Goal: Find contact information: Obtain details needed to contact an individual or organization

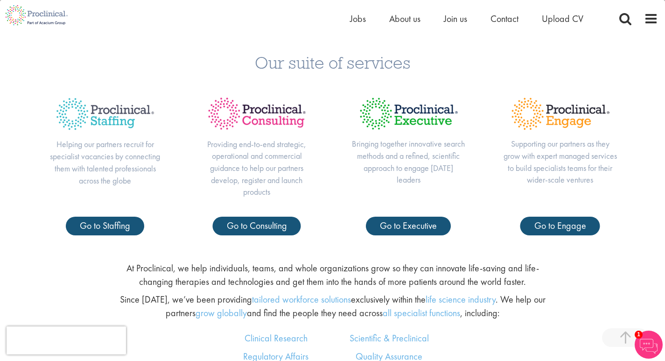
scroll to position [377, 0]
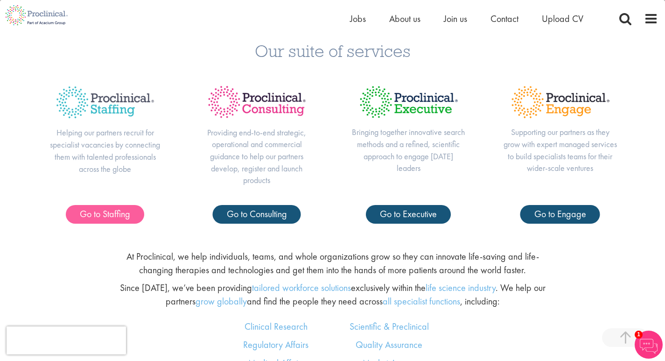
click at [107, 218] on link "Go to Staffing" at bounding box center [105, 214] width 78 height 19
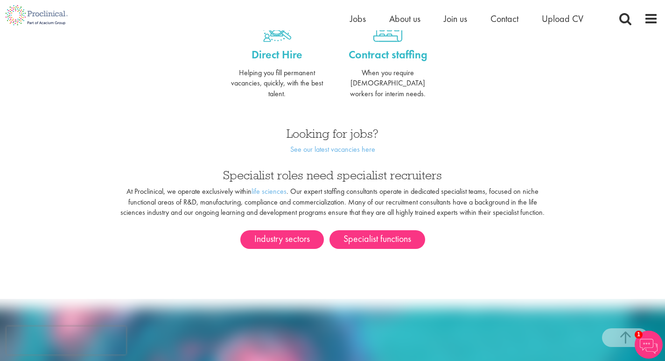
scroll to position [443, 0]
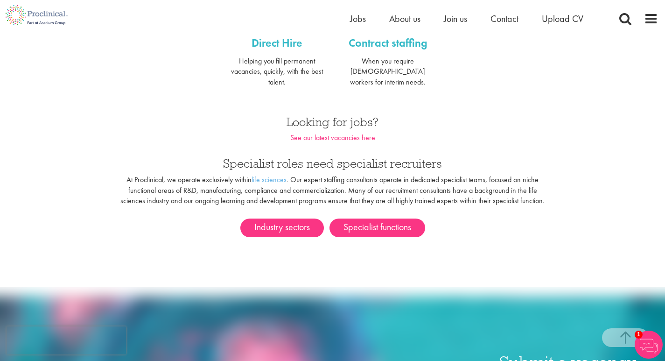
click at [345, 132] on link "See our latest vacancies here" at bounding box center [332, 137] width 85 height 10
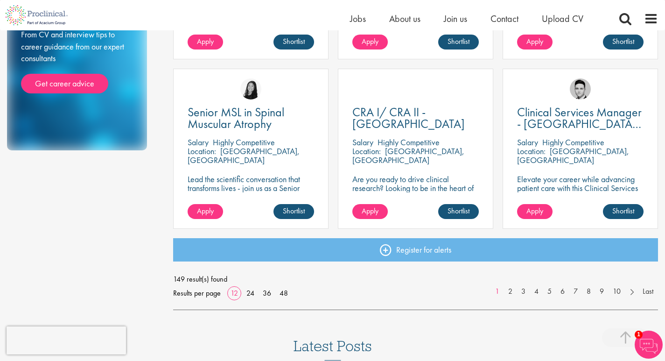
scroll to position [653, 0]
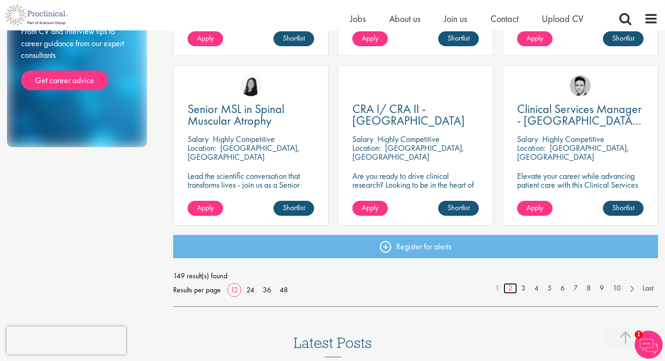
click at [509, 284] on link "2" at bounding box center [510, 288] width 14 height 11
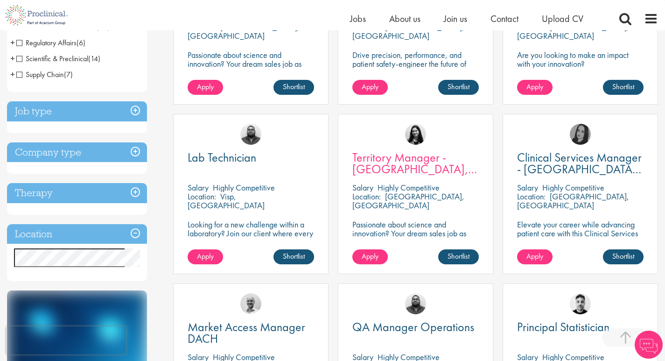
scroll to position [273, 0]
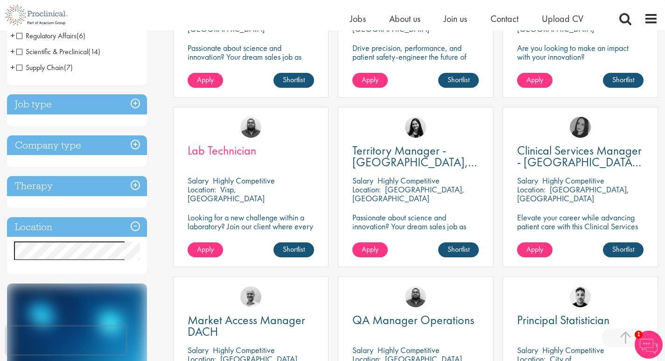
click at [242, 157] on span "Lab Technician" at bounding box center [222, 150] width 69 height 16
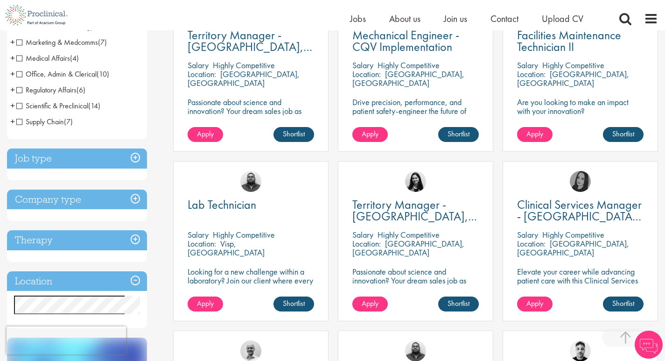
scroll to position [263, 0]
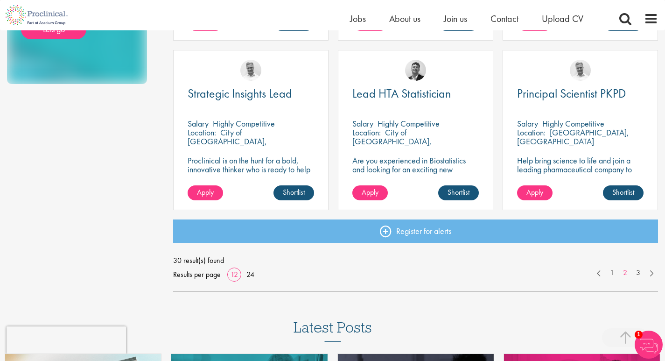
scroll to position [694, 0]
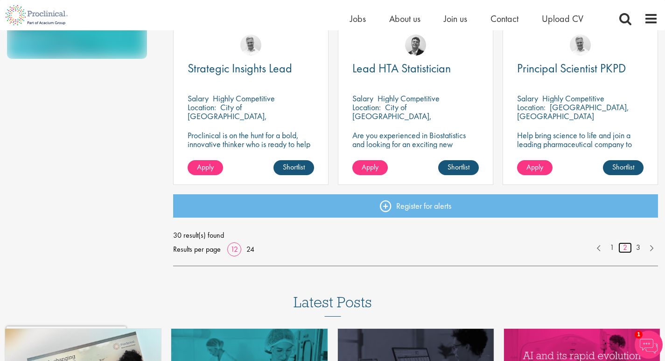
click at [626, 248] on link "2" at bounding box center [625, 247] width 14 height 11
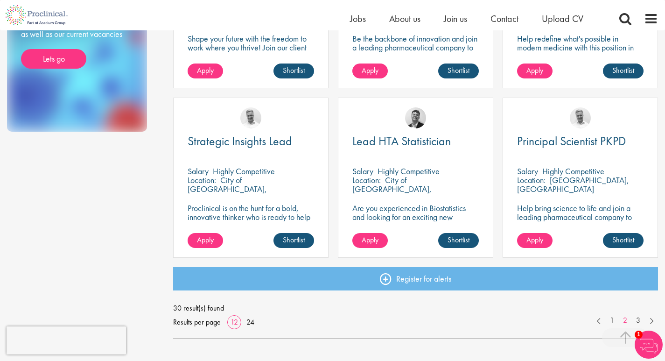
scroll to position [685, 0]
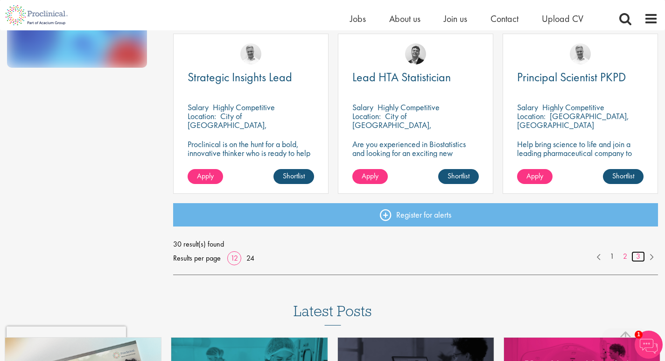
click at [639, 258] on link "3" at bounding box center [638, 256] width 14 height 11
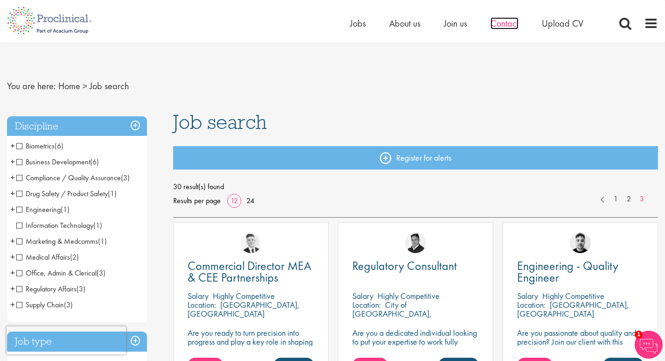
click at [512, 22] on span "Contact" at bounding box center [504, 23] width 28 height 12
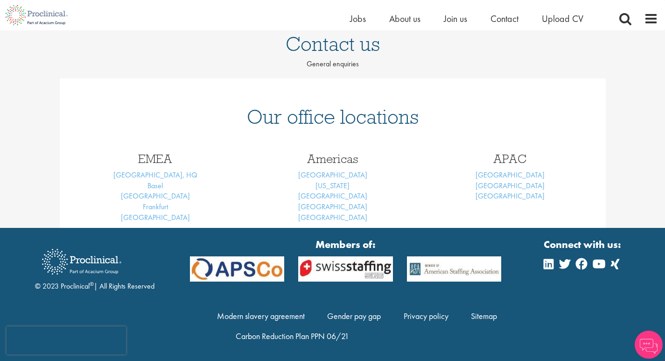
scroll to position [76, 0]
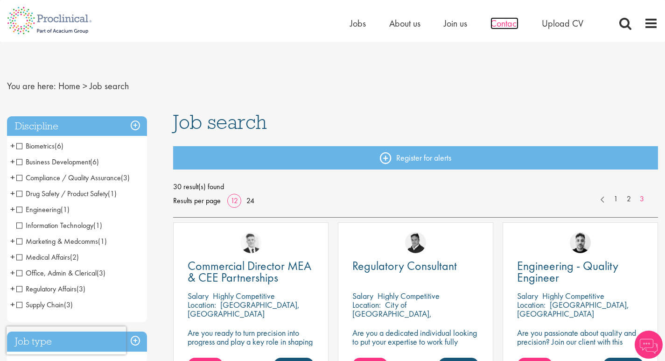
click at [509, 26] on span "Contact" at bounding box center [504, 23] width 28 height 12
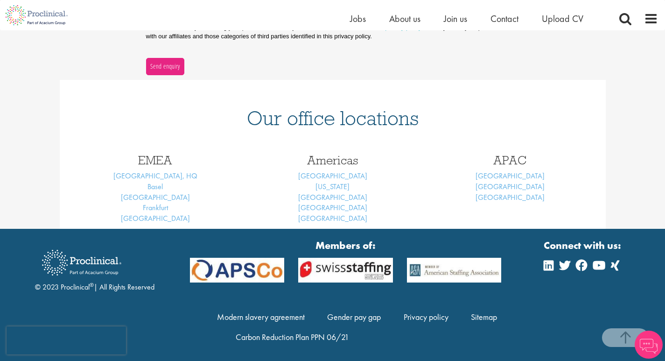
scroll to position [335, 0]
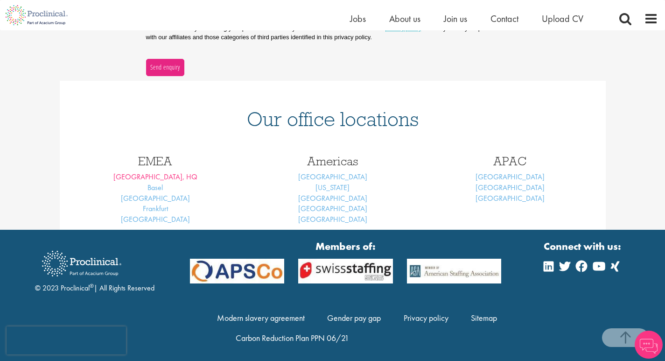
click at [160, 176] on link "[GEOGRAPHIC_DATA], HQ" at bounding box center [155, 177] width 84 height 10
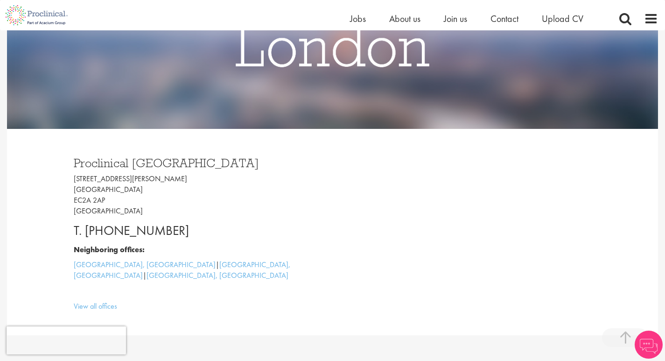
scroll to position [182, 0]
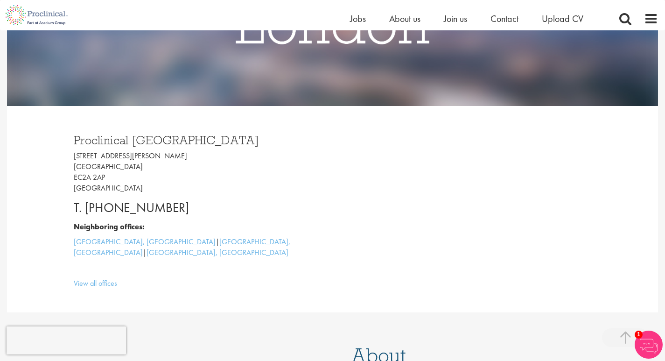
click at [299, 225] on p "Neighboring offices:" at bounding box center [200, 227] width 252 height 11
drag, startPoint x: 217, startPoint y: 204, endPoint x: 111, endPoint y: 186, distance: 107.9
click at [111, 186] on div "Proclinical [GEOGRAPHIC_DATA] [STREET_ADDRESS][PERSON_NAME] T. [PHONE_NUMBER] N…" at bounding box center [200, 209] width 266 height 169
click at [202, 211] on p "T. [PHONE_NUMBER]" at bounding box center [200, 207] width 252 height 19
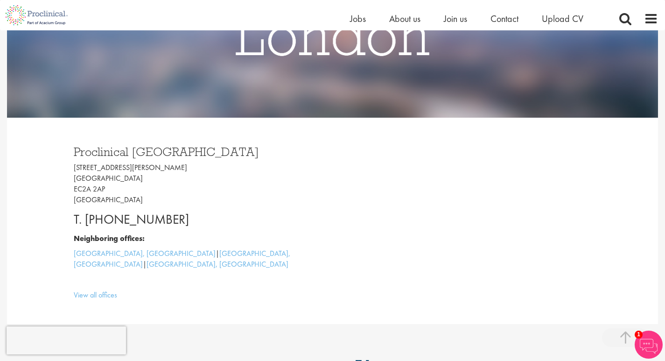
scroll to position [172, 0]
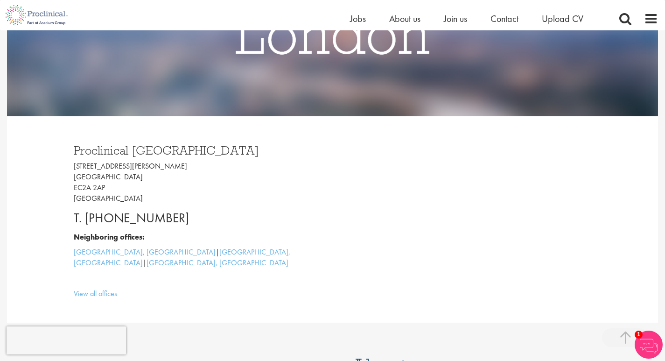
drag, startPoint x: 193, startPoint y: 217, endPoint x: 82, endPoint y: 214, distance: 111.5
click at [82, 214] on p "T. [PHONE_NUMBER]" at bounding box center [200, 218] width 252 height 19
click at [218, 173] on p "[STREET_ADDRESS][PERSON_NAME]" at bounding box center [200, 182] width 252 height 42
drag, startPoint x: 199, startPoint y: 221, endPoint x: 84, endPoint y: 213, distance: 115.1
click at [84, 213] on p "T. [PHONE_NUMBER]" at bounding box center [200, 218] width 252 height 19
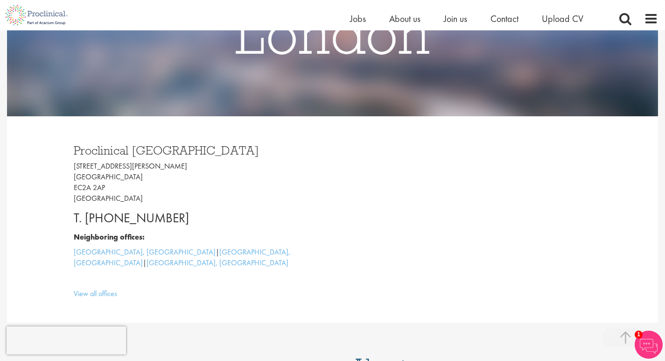
copy p "[PHONE_NUMBER]"
click at [177, 149] on h3 "Proclinical [GEOGRAPHIC_DATA]" at bounding box center [200, 150] width 252 height 12
drag, startPoint x: 177, startPoint y: 149, endPoint x: 72, endPoint y: 148, distance: 105.0
click at [72, 148] on div "Proclinical [GEOGRAPHIC_DATA] [STREET_ADDRESS][PERSON_NAME] T. [PHONE_NUMBER] N…" at bounding box center [200, 219] width 266 height 169
copy h3 "Proclinical [GEOGRAPHIC_DATA]"
